Goal: Complete application form

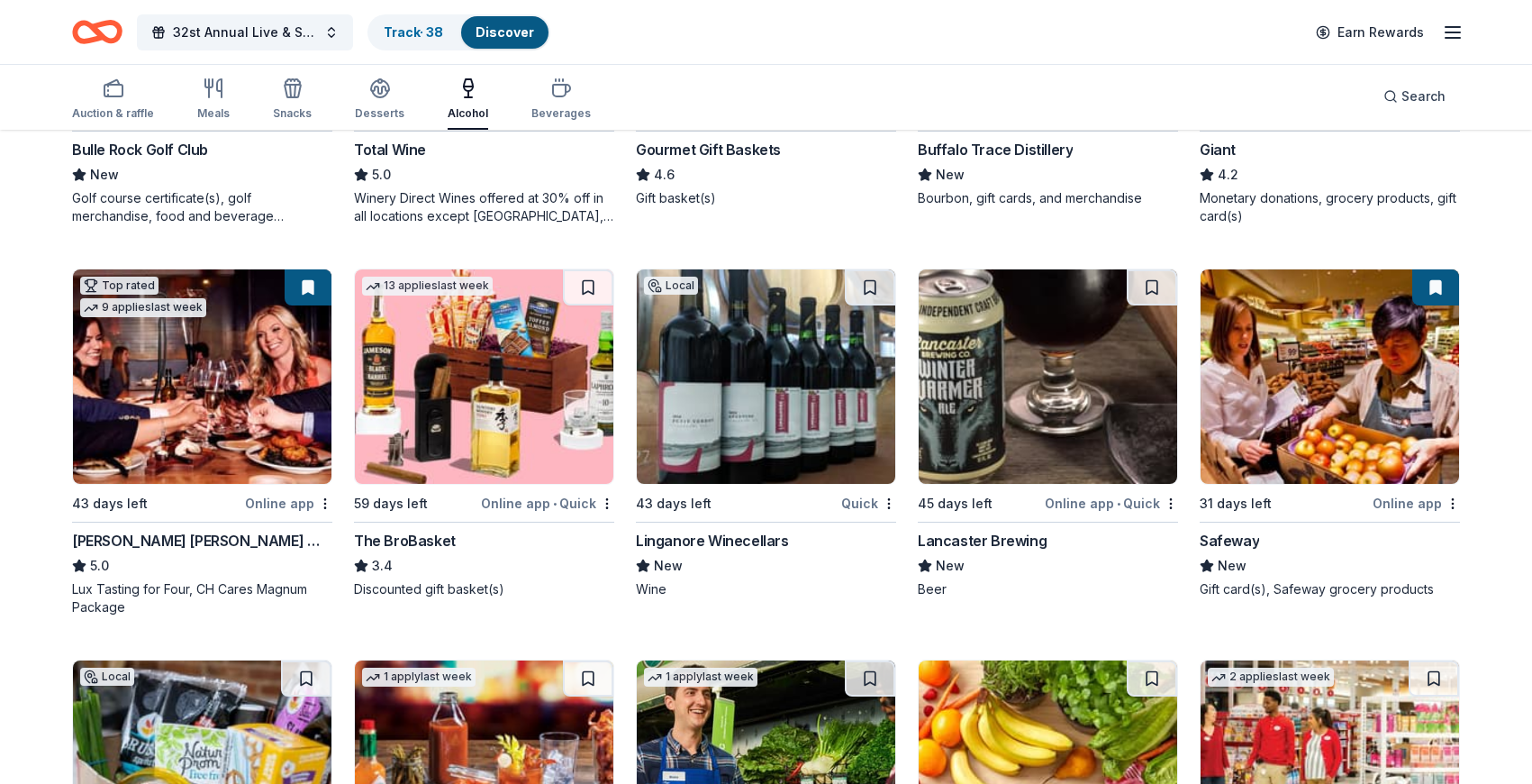
scroll to position [460, 0]
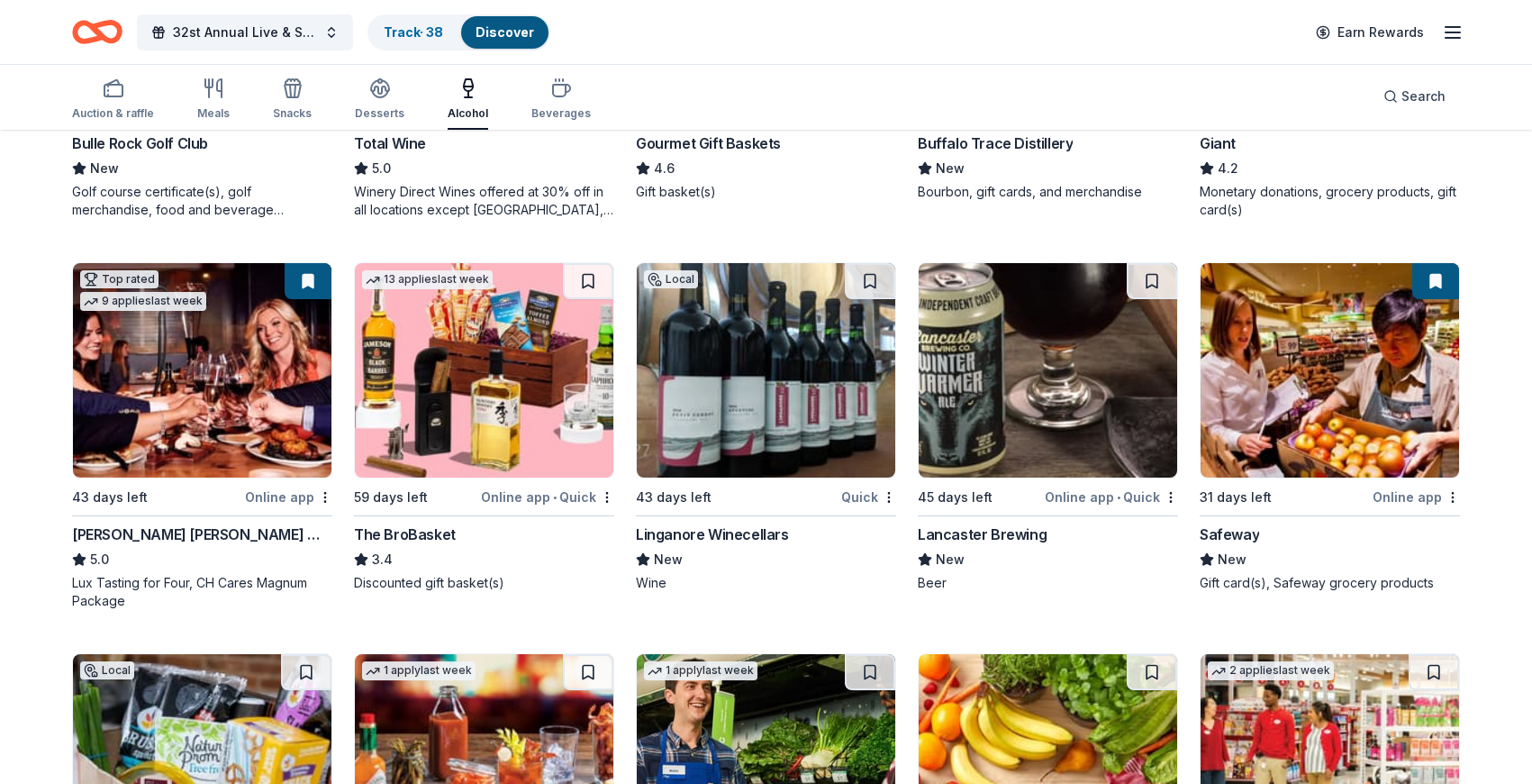
click at [1010, 537] on div "Lancaster Brewing" at bounding box center [982, 534] width 129 height 22
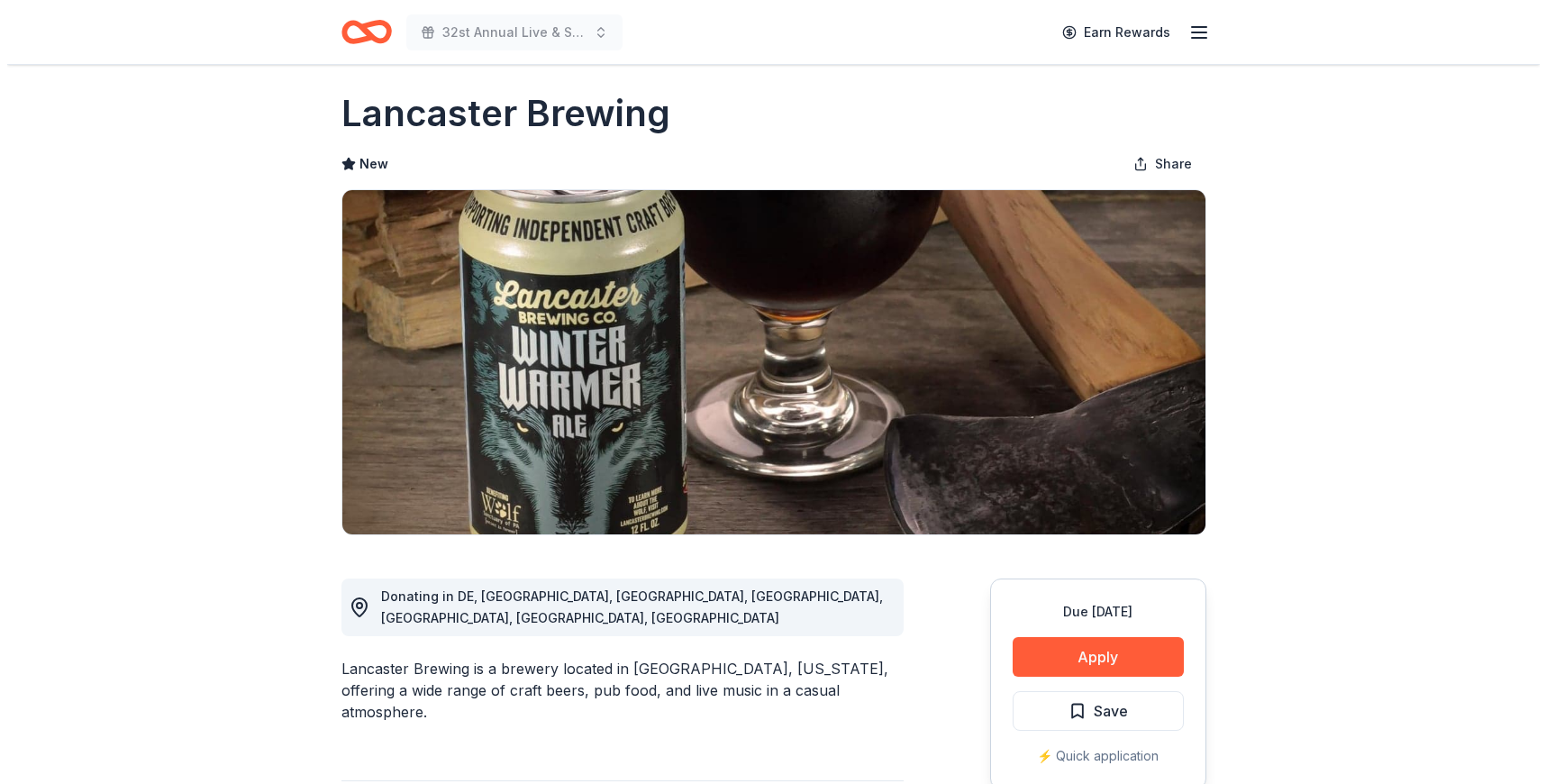
scroll to position [19, 0]
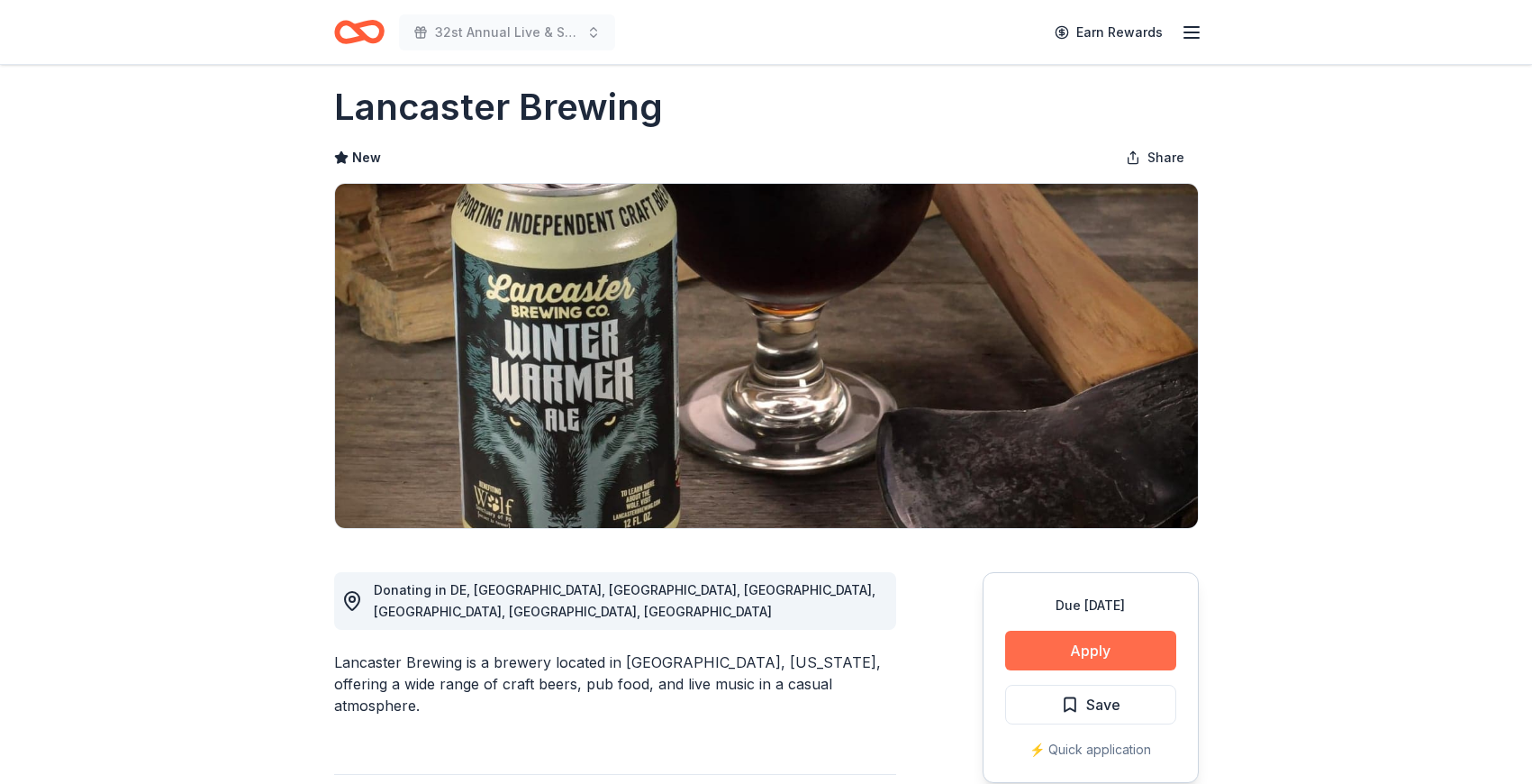
click at [1115, 647] on button "Apply" at bounding box center [1091, 650] width 171 height 39
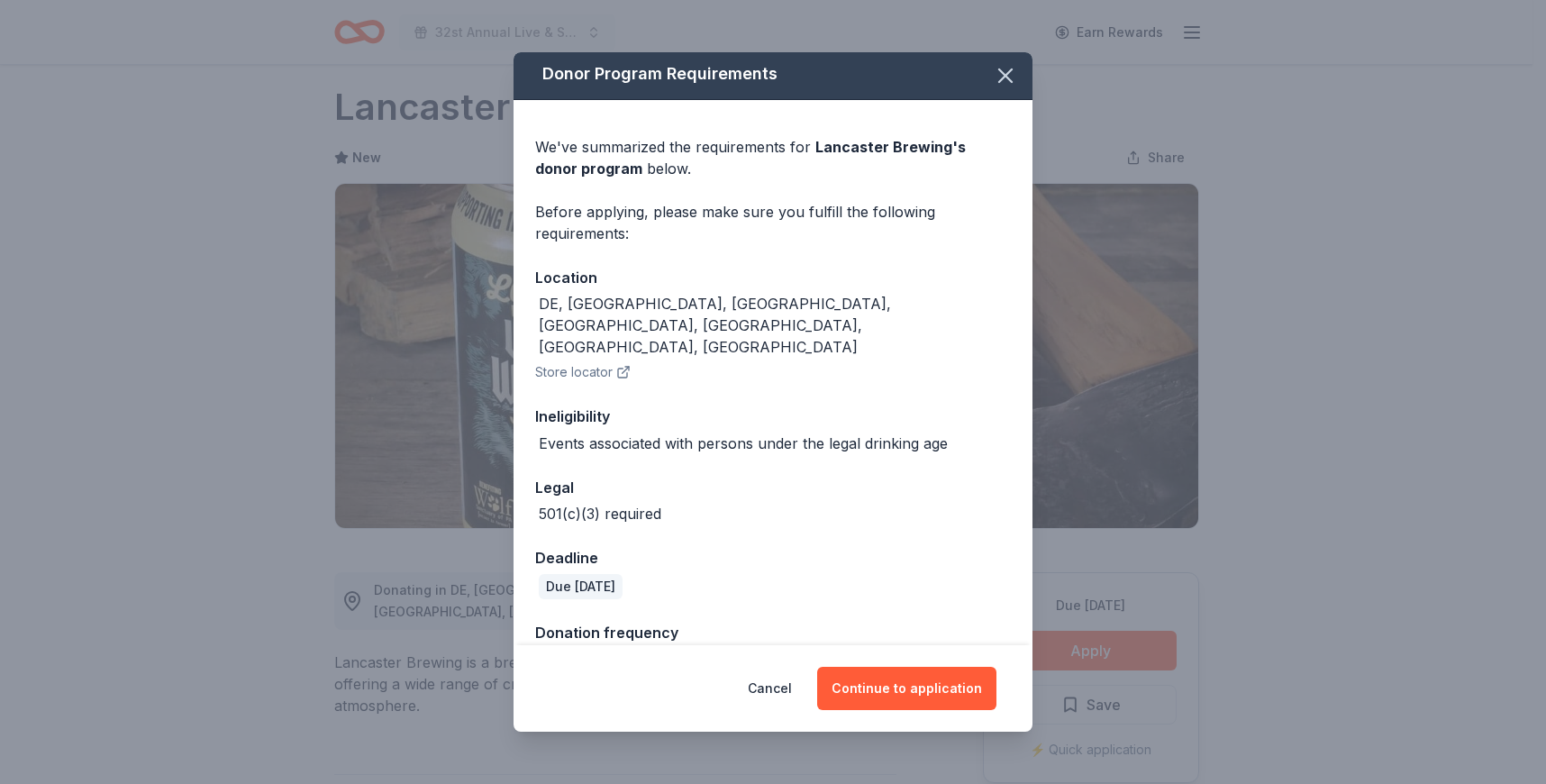
scroll to position [6, 0]
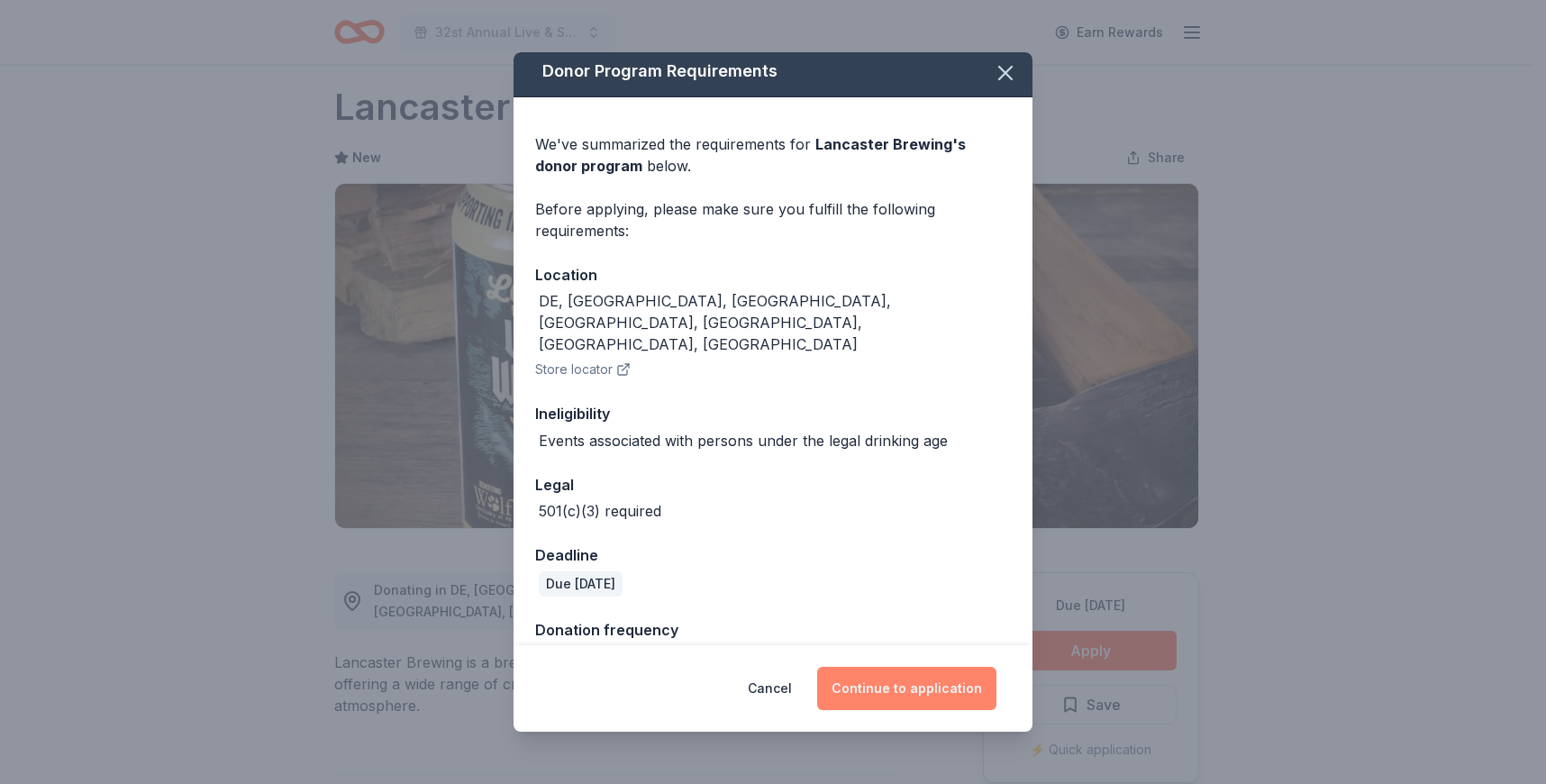
click at [897, 685] on button "Continue to application" at bounding box center [906, 689] width 179 height 43
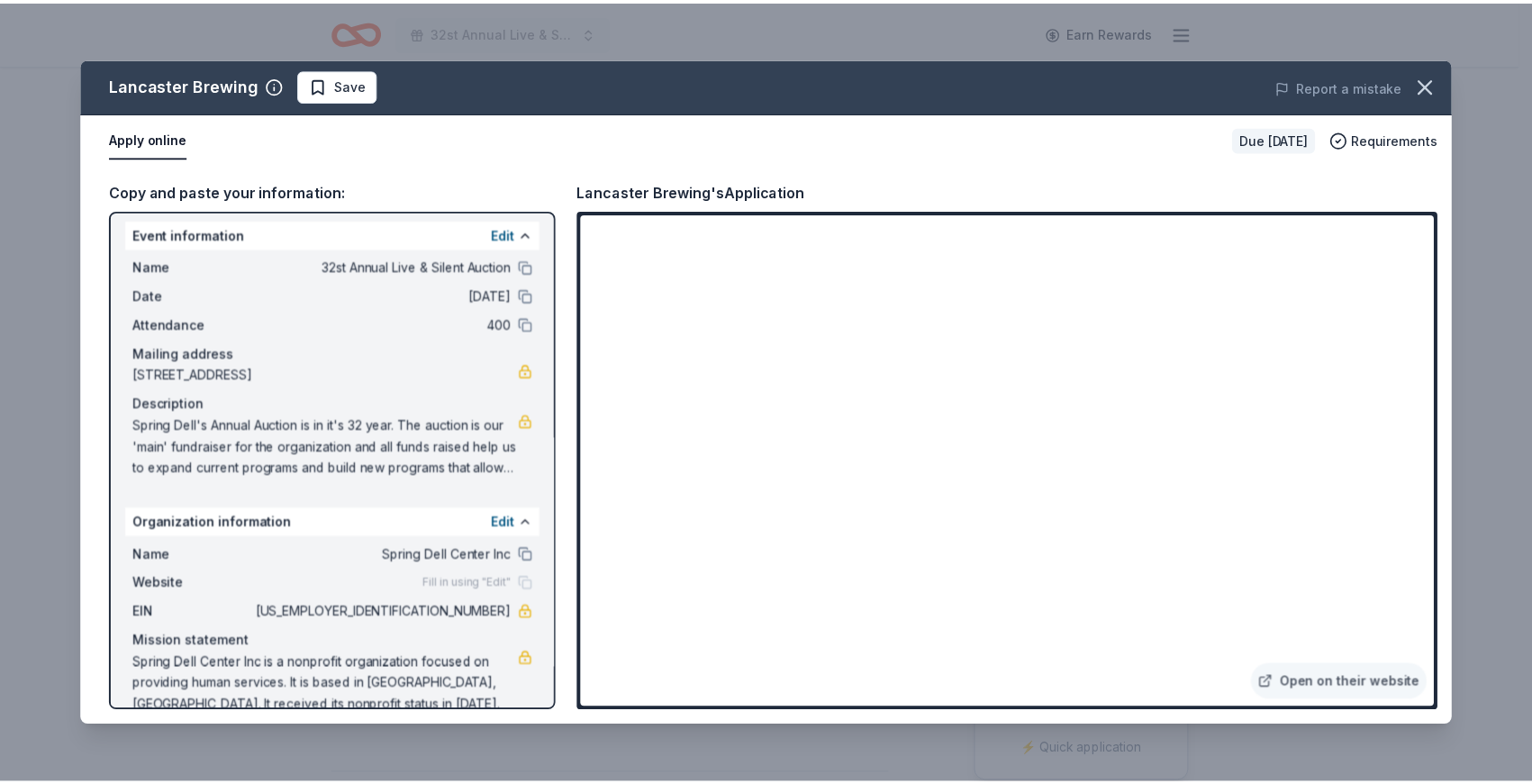
scroll to position [0, 0]
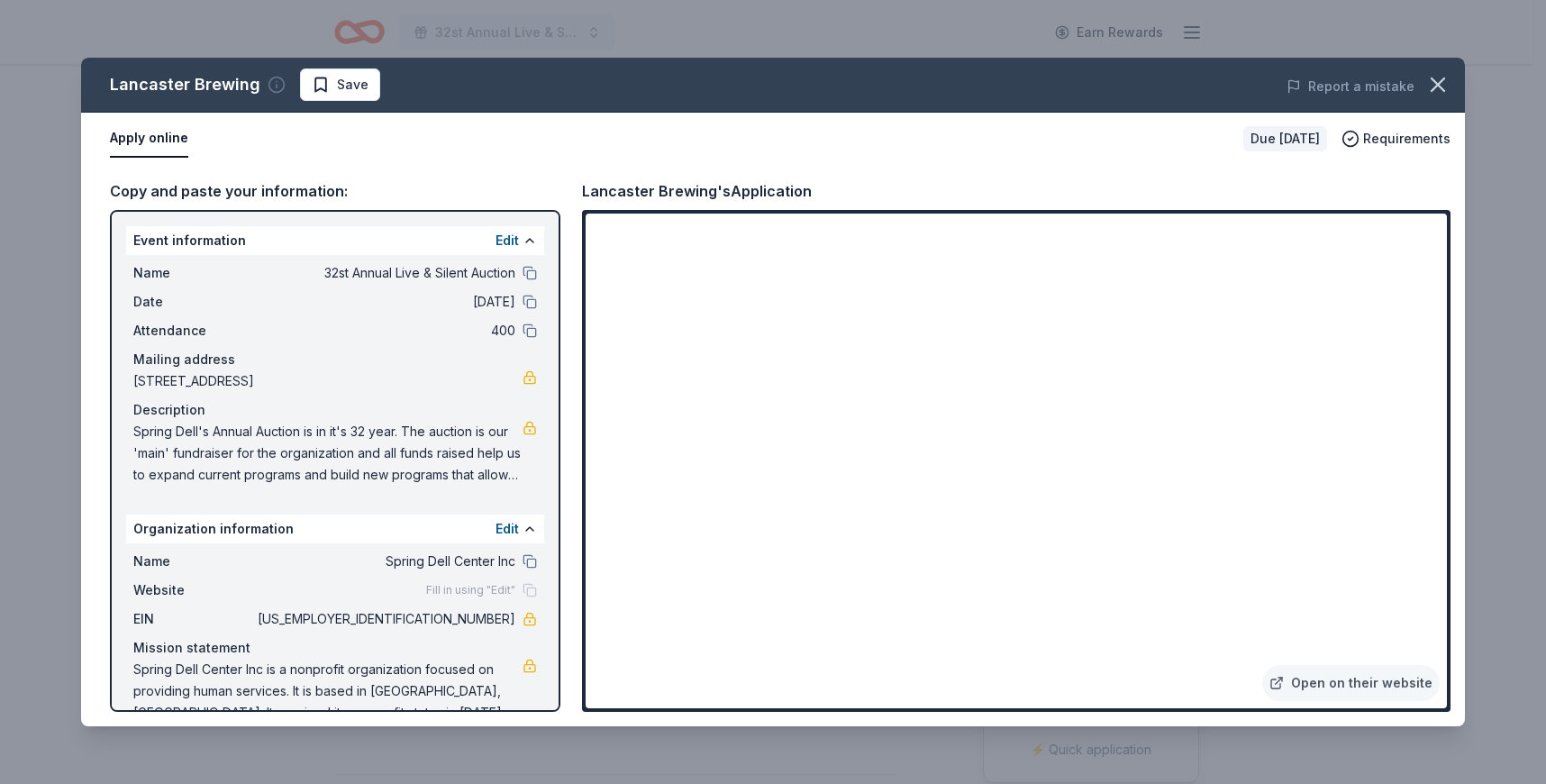
click at [273, 89] on icon "button" at bounding box center [277, 85] width 18 height 18
click at [458, 169] on icon at bounding box center [457, 178] width 18 height 18
click at [1431, 84] on icon "button" at bounding box center [1438, 85] width 26 height 26
